Goal: Information Seeking & Learning: Get advice/opinions

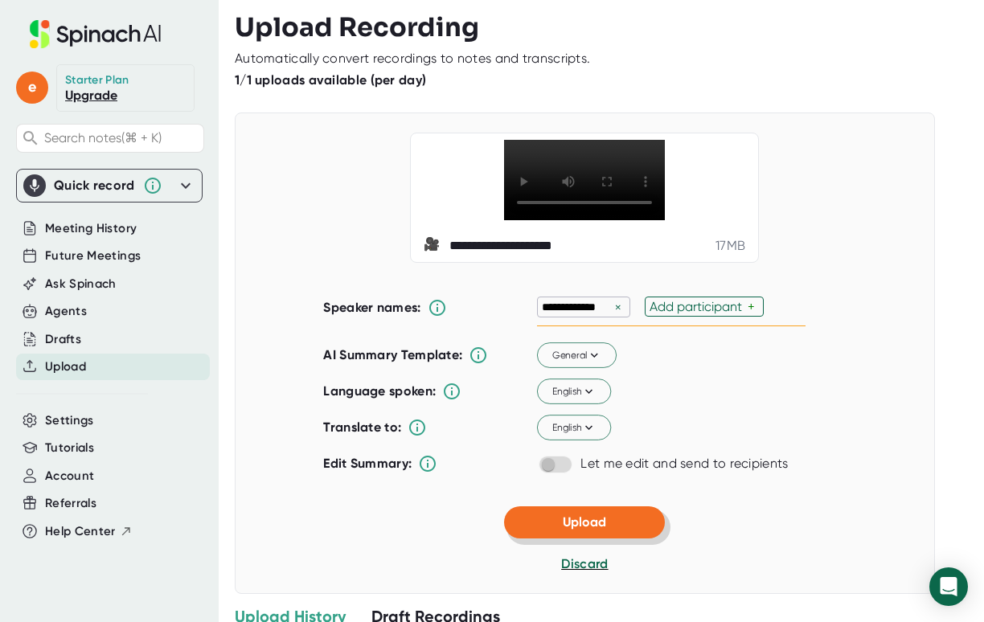
click at [587, 539] on button "Upload" at bounding box center [584, 522] width 161 height 32
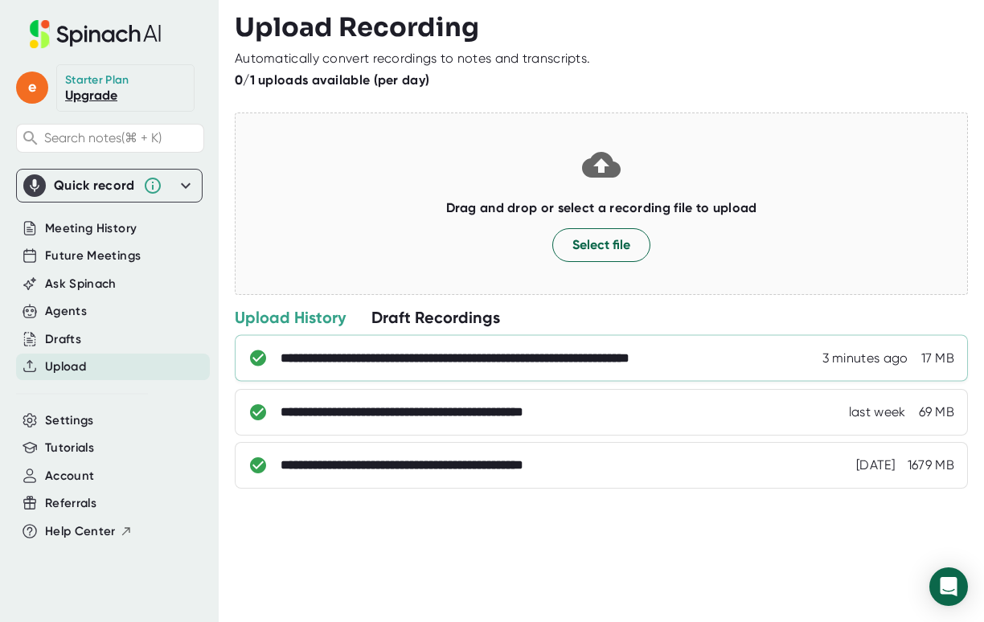
click at [461, 360] on div "**********" at bounding box center [517, 358] width 473 height 16
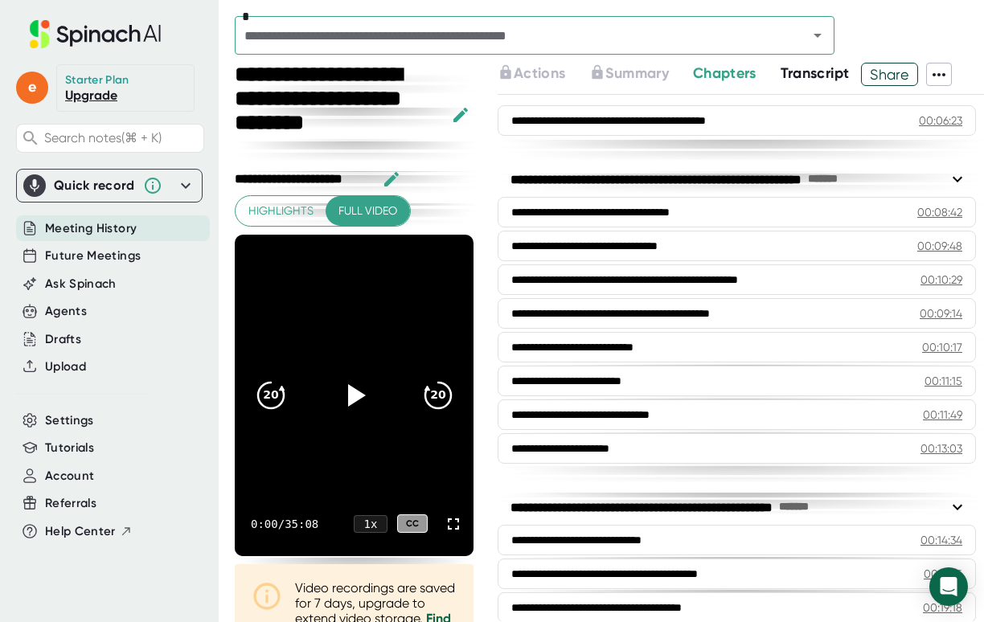
scroll to position [104, 0]
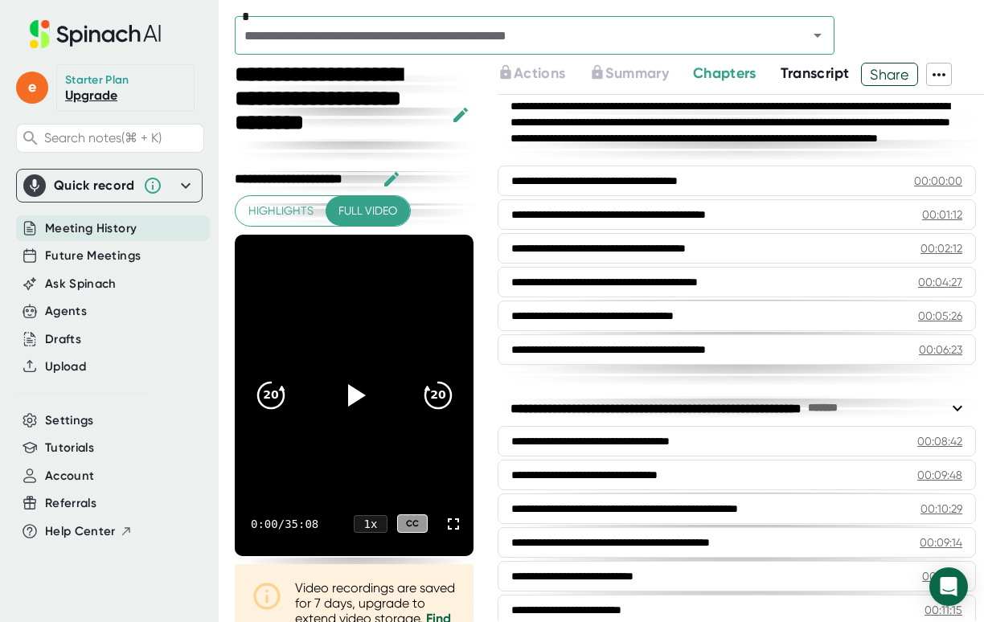
click at [821, 72] on span "Transcript" at bounding box center [814, 73] width 69 height 18
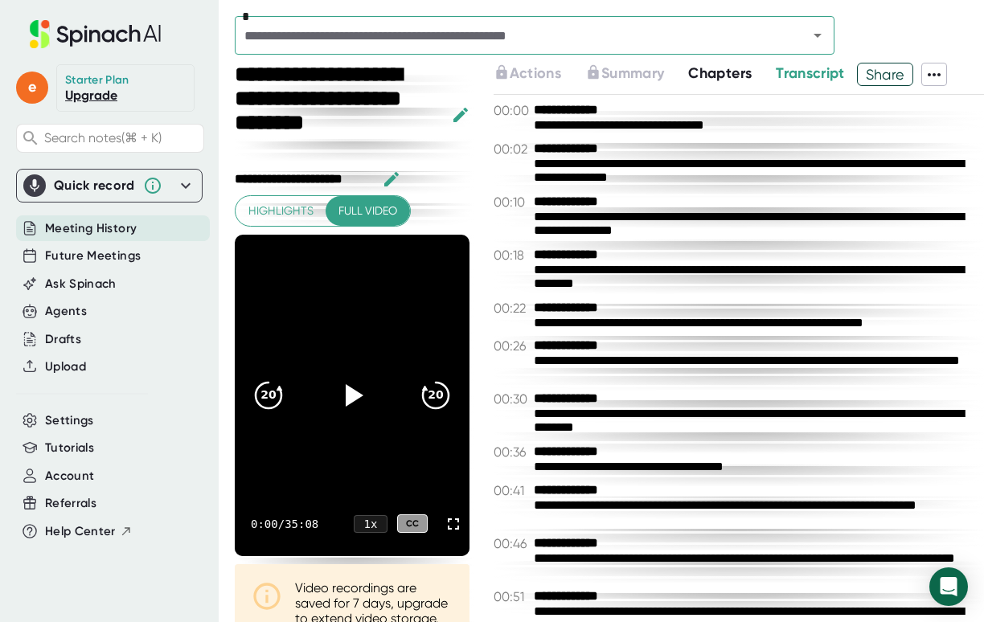
click at [872, 73] on span "Share" at bounding box center [885, 74] width 55 height 28
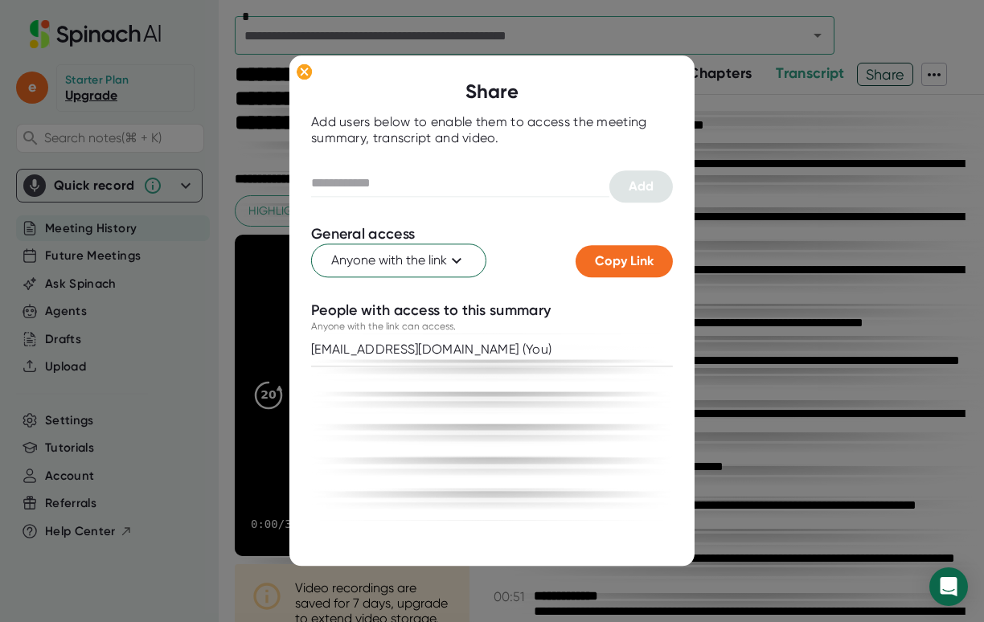
click at [309, 55] on div at bounding box center [492, 311] width 984 height 622
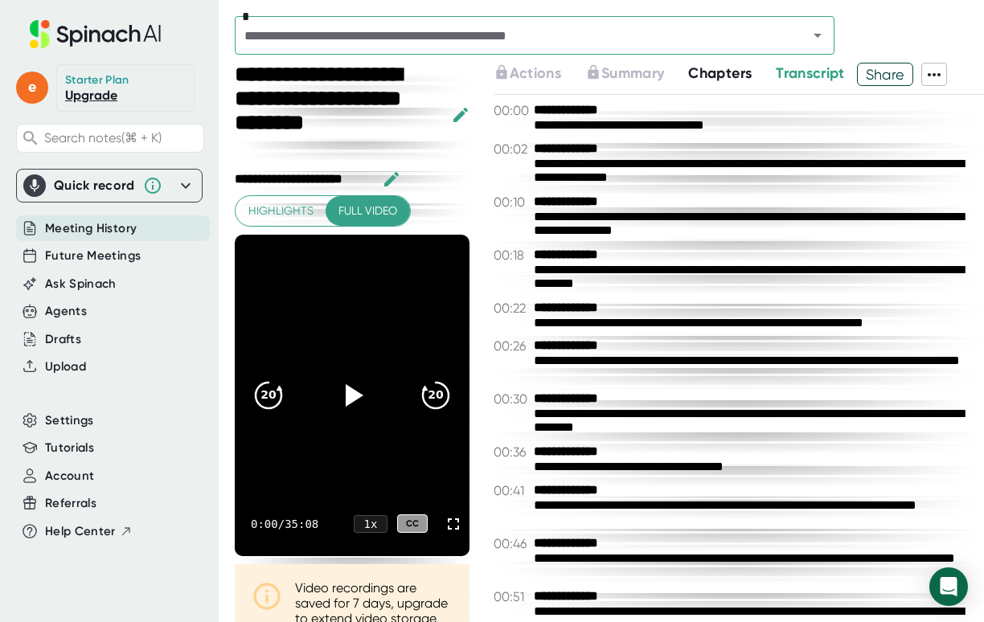
scroll to position [319, 0]
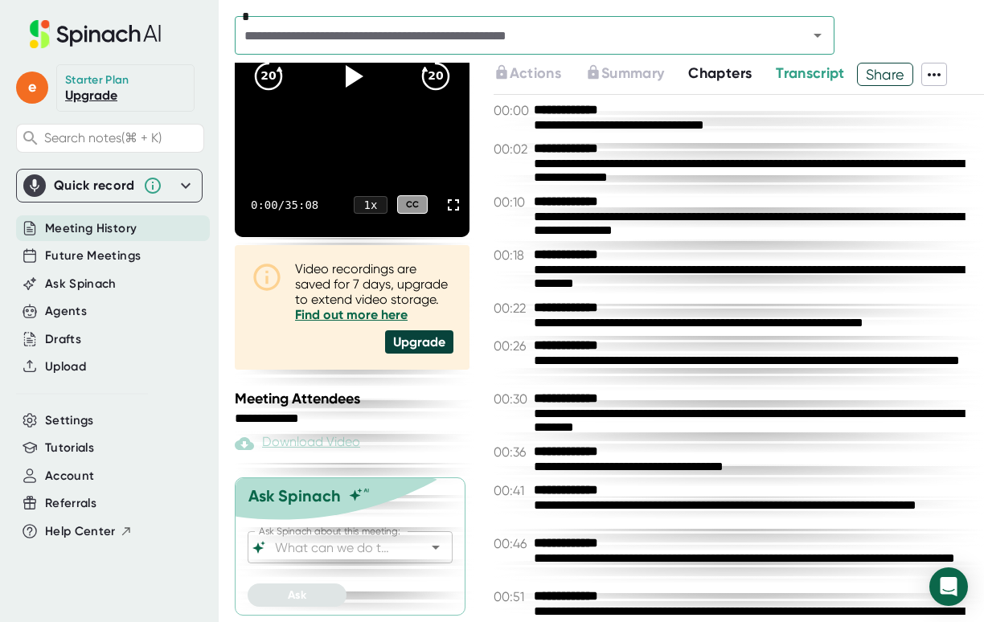
click at [396, 557] on div "Ask Spinach about this meeting:" at bounding box center [350, 547] width 205 height 32
paste input "pull out the questions answered in the audio for an FAQ doc"
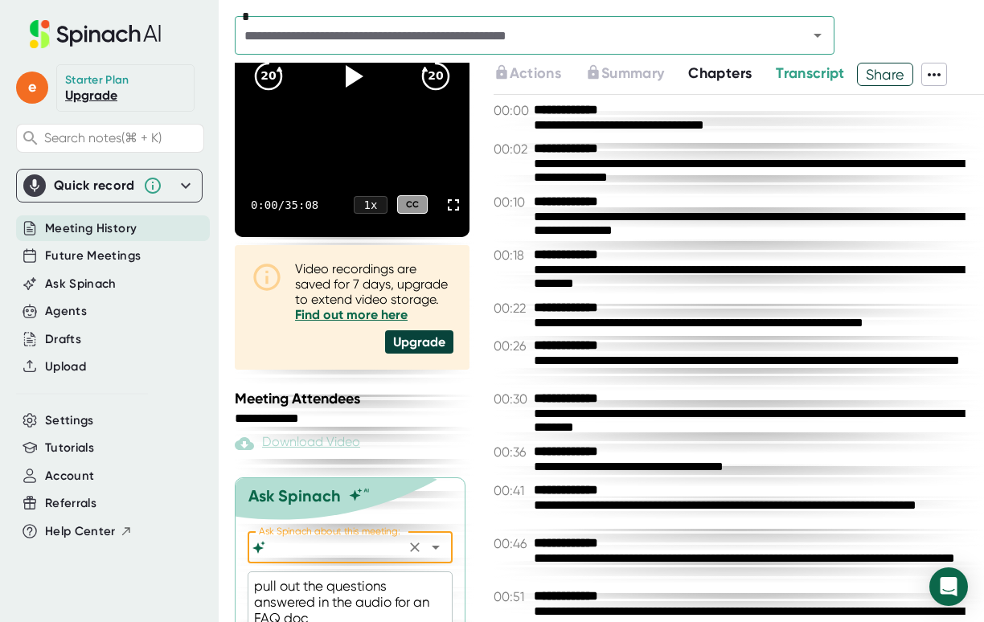
scroll to position [379, 0]
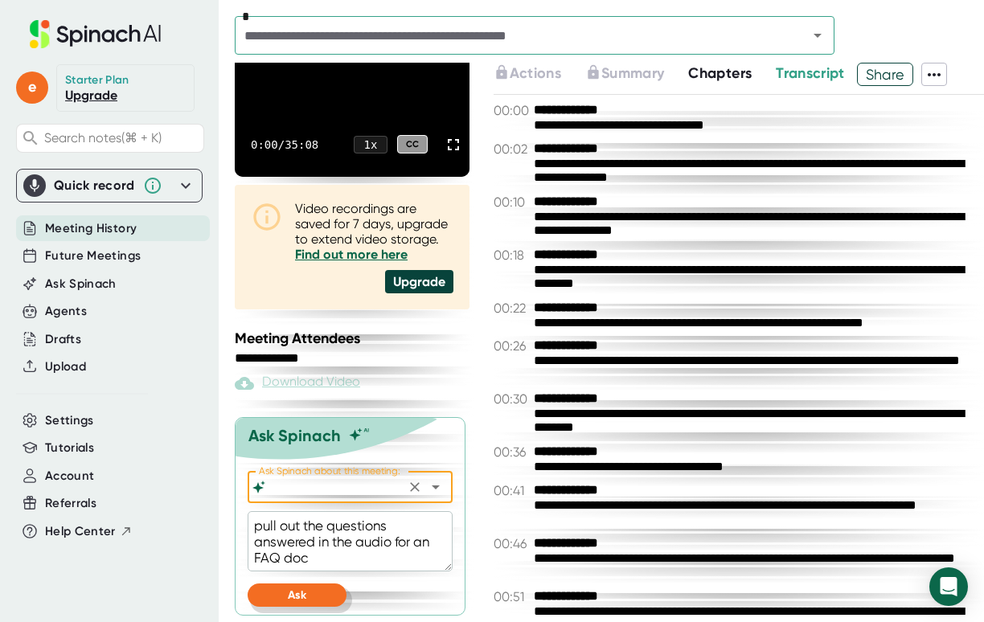
type input "General - Ask Spinach anything about the meeting"
click at [331, 598] on button "Ask" at bounding box center [297, 595] width 99 height 23
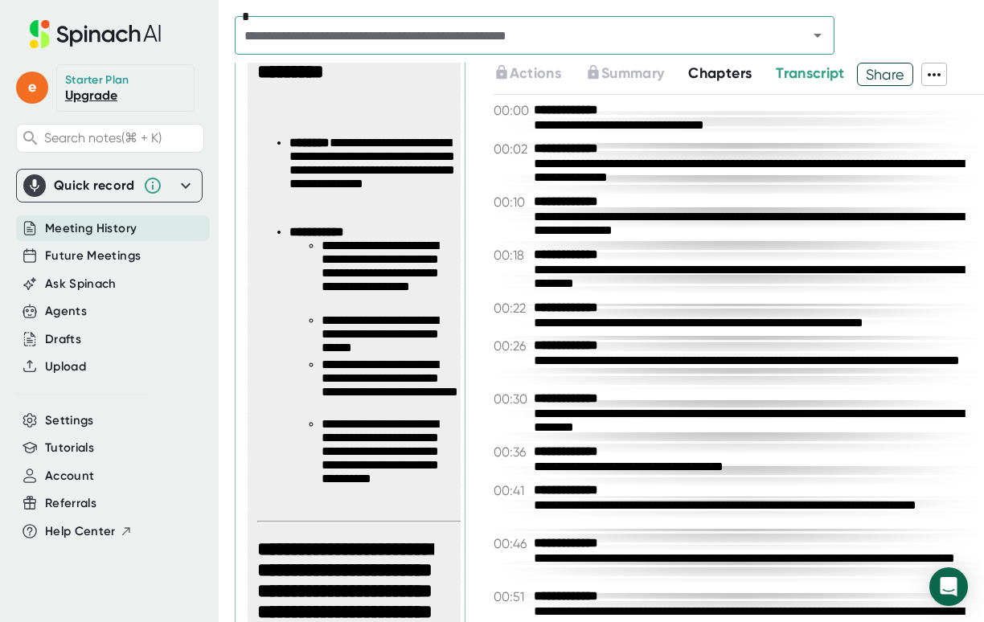
scroll to position [1500, 0]
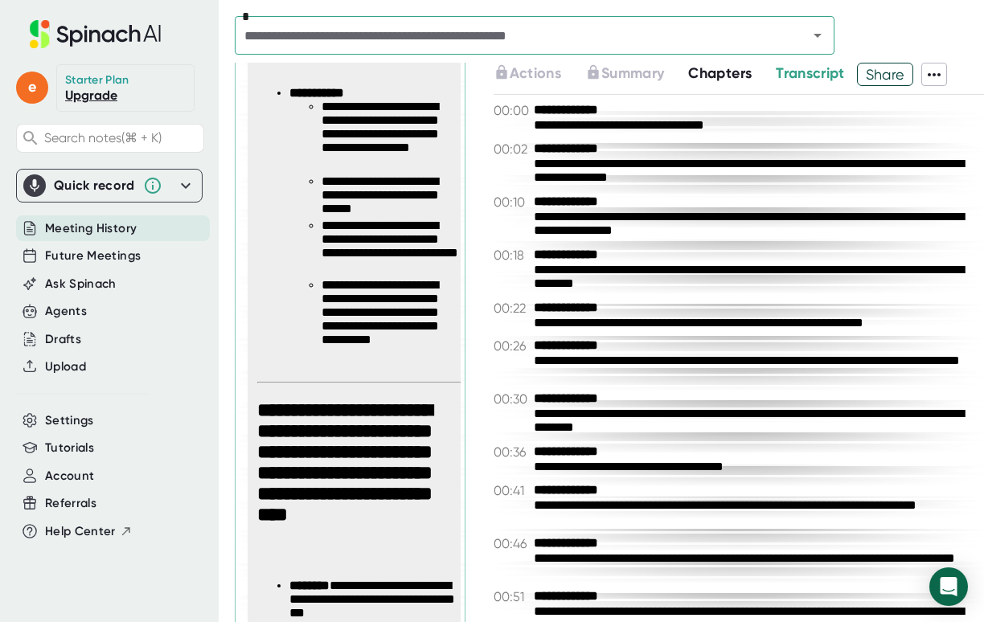
type textarea "x"
